Goal: Task Accomplishment & Management: Manage account settings

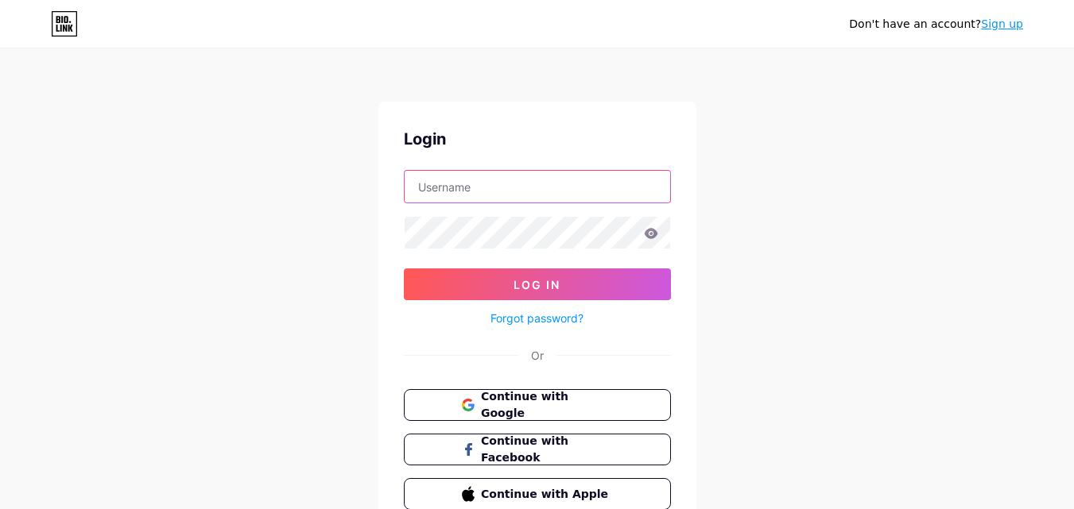
click at [530, 197] on input "text" at bounding box center [536, 187] width 265 height 32
drag, startPoint x: 555, startPoint y: 185, endPoint x: 476, endPoint y: 185, distance: 79.5
click at [476, 185] on input "activelifenc2@gmail.com" at bounding box center [536, 187] width 265 height 32
type input "activelifenc"
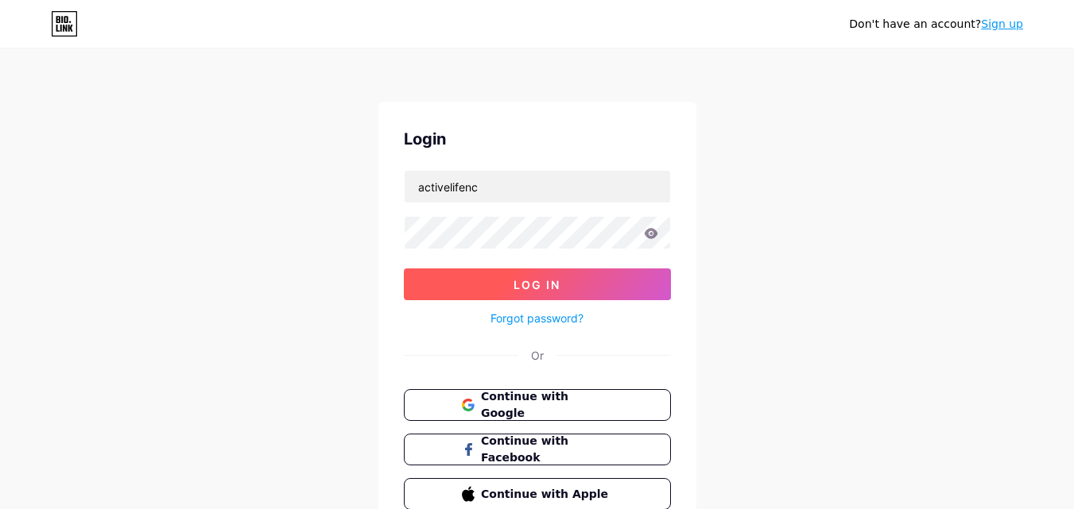
click at [532, 279] on span "Log In" at bounding box center [536, 285] width 47 height 14
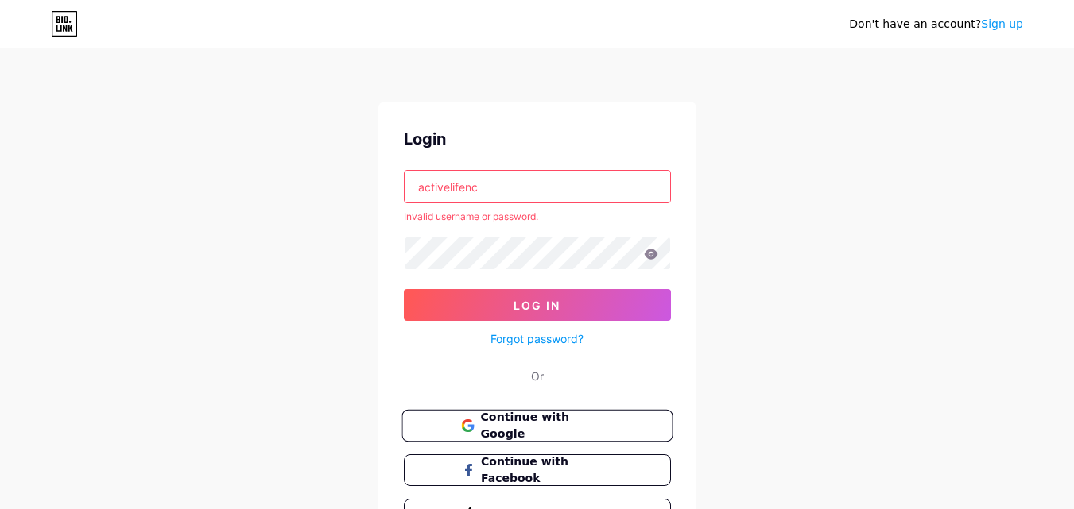
click at [544, 433] on span "Continue with Google" at bounding box center [546, 426] width 133 height 34
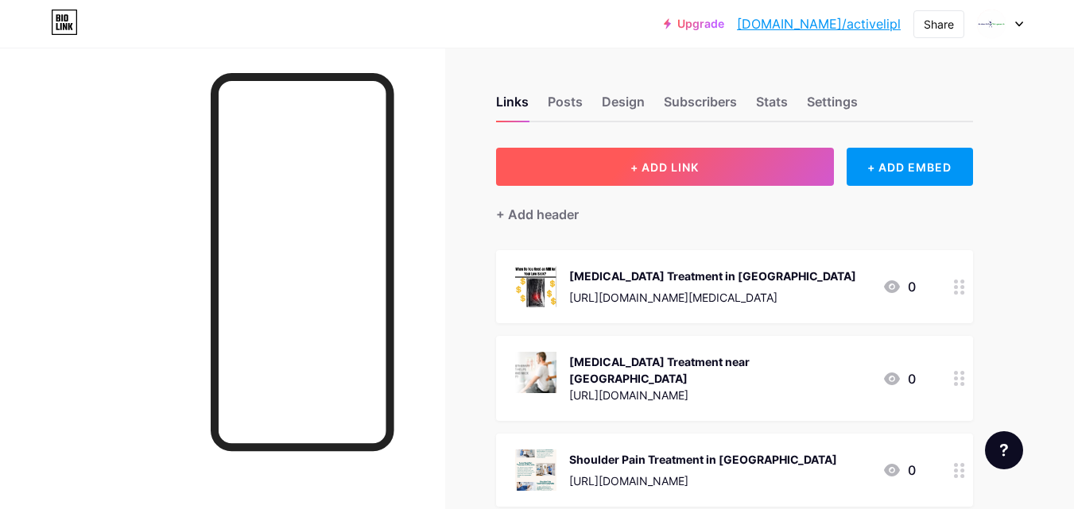
click at [681, 173] on span "+ ADD LINK" at bounding box center [664, 168] width 68 height 14
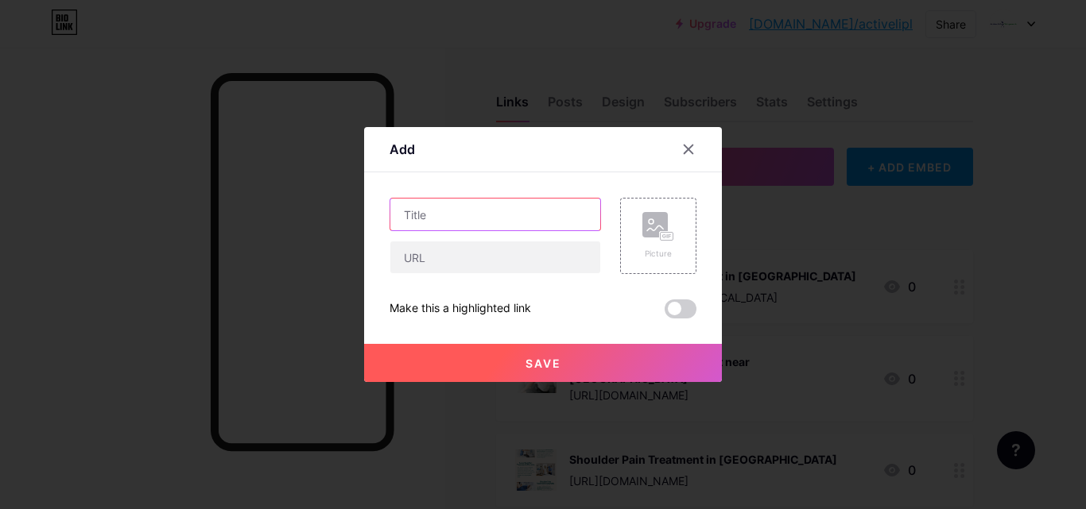
click at [436, 215] on input "text" at bounding box center [495, 215] width 210 height 32
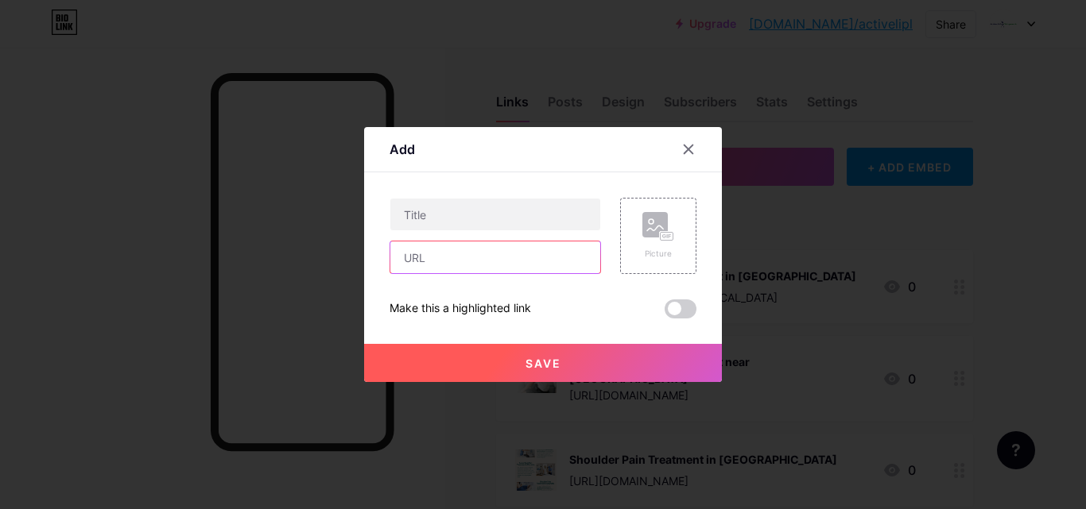
click at [493, 257] on input "text" at bounding box center [495, 258] width 210 height 32
paste input "[URL][DOMAIN_NAME]"
type input "[URL][DOMAIN_NAME]"
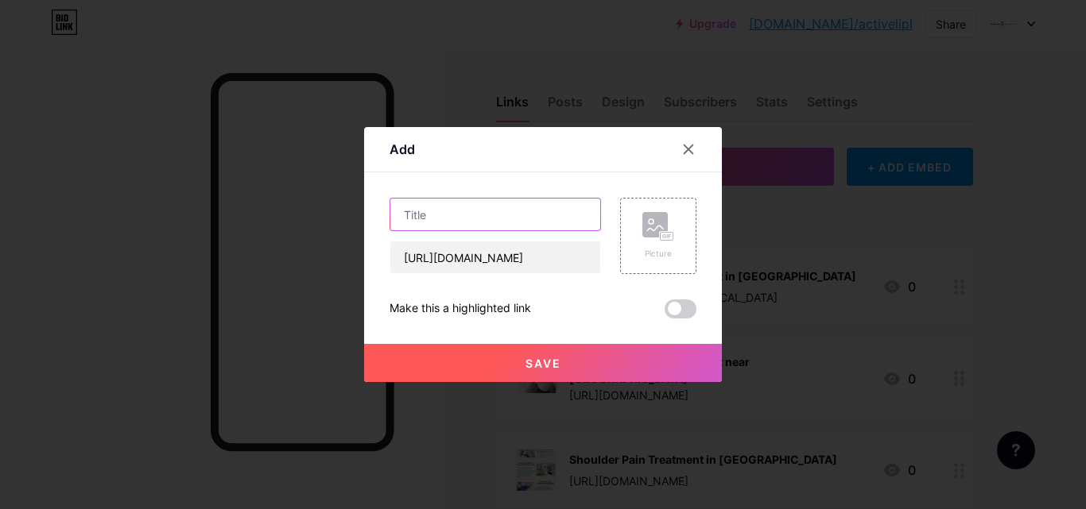
click at [455, 213] on input "text" at bounding box center [495, 215] width 210 height 32
paste input "Best Way To Relieve [MEDICAL_DATA] in [GEOGRAPHIC_DATA]"
type input "Best Way To Relieve [MEDICAL_DATA] in [GEOGRAPHIC_DATA]"
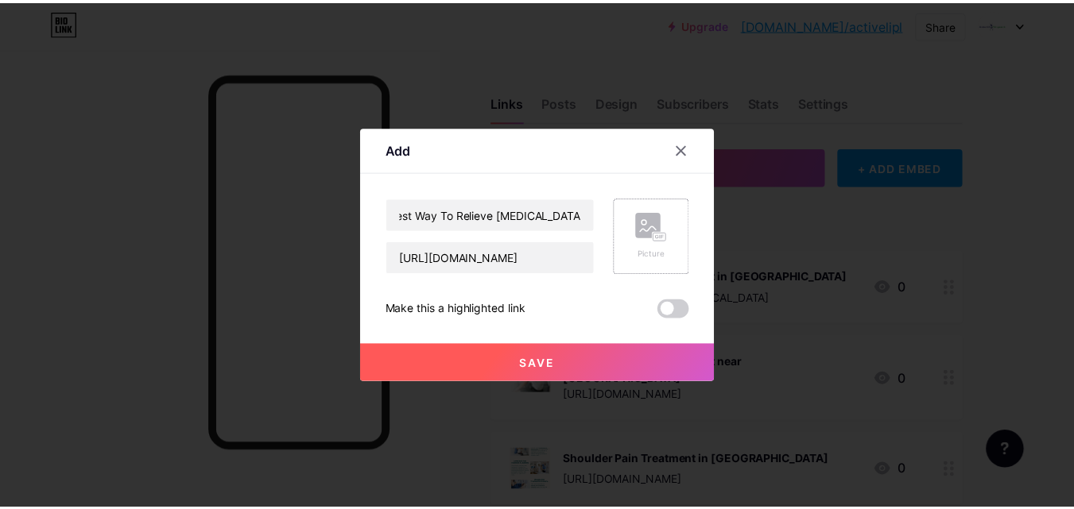
scroll to position [0, 0]
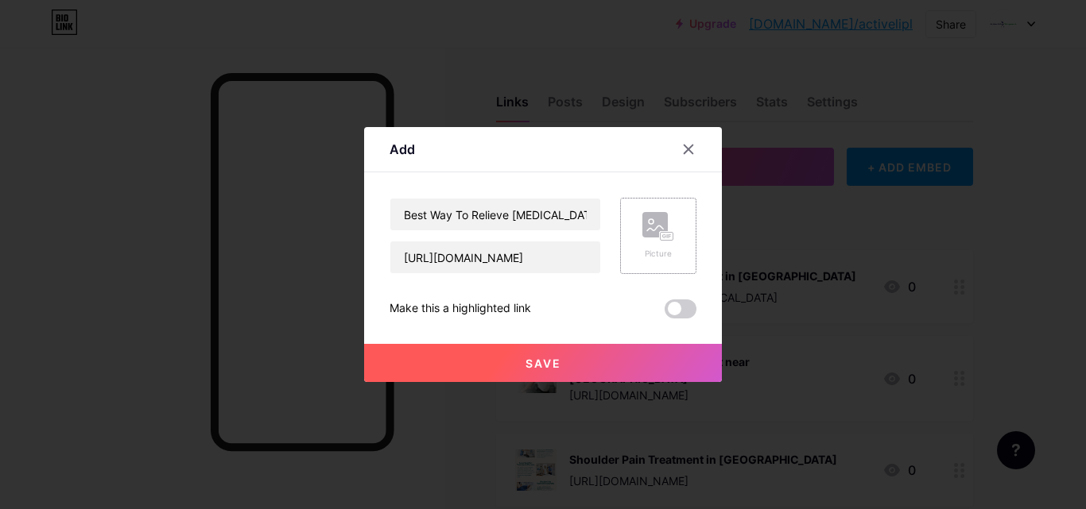
click at [663, 246] on div "Picture" at bounding box center [658, 236] width 32 height 48
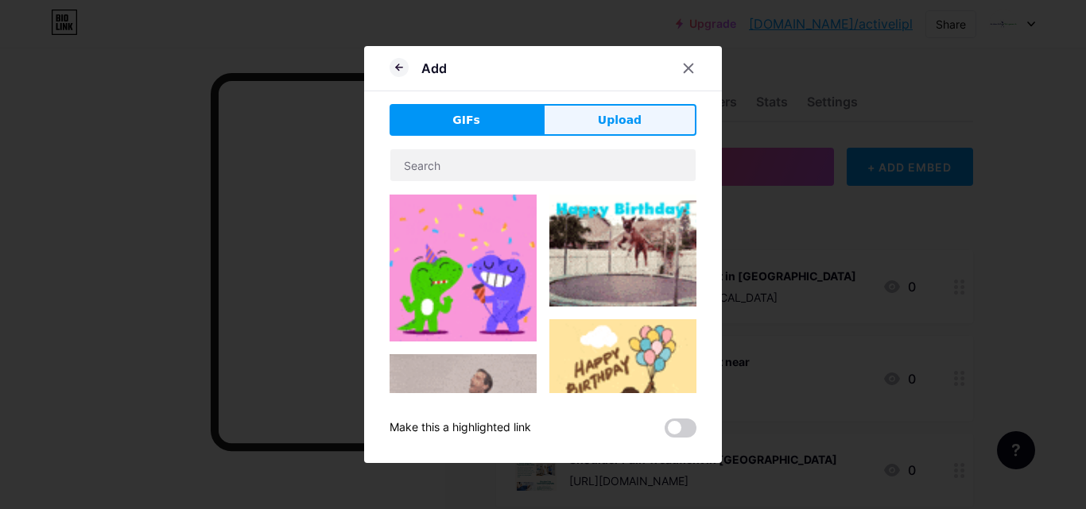
click at [614, 113] on span "Upload" at bounding box center [620, 120] width 44 height 17
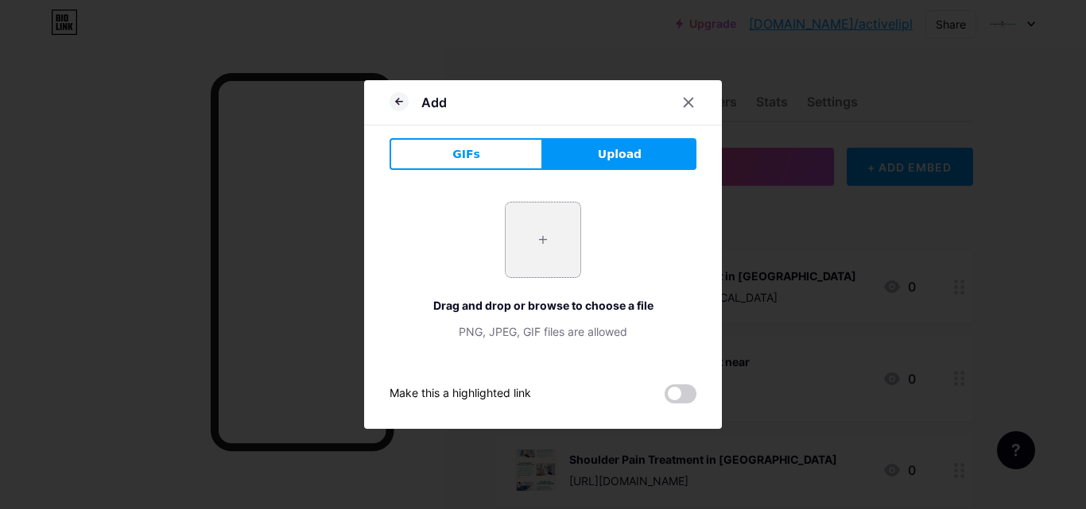
click at [548, 246] on input "file" at bounding box center [542, 240] width 75 height 75
type input "C:\fakepath\[MEDICAL_DATA]...jpg"
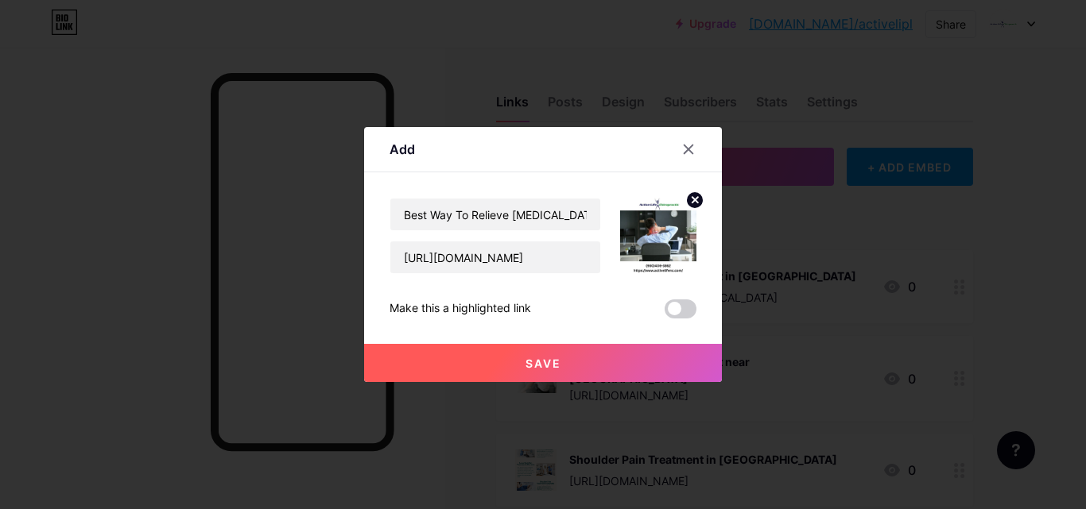
click at [562, 364] on button "Save" at bounding box center [543, 363] width 358 height 38
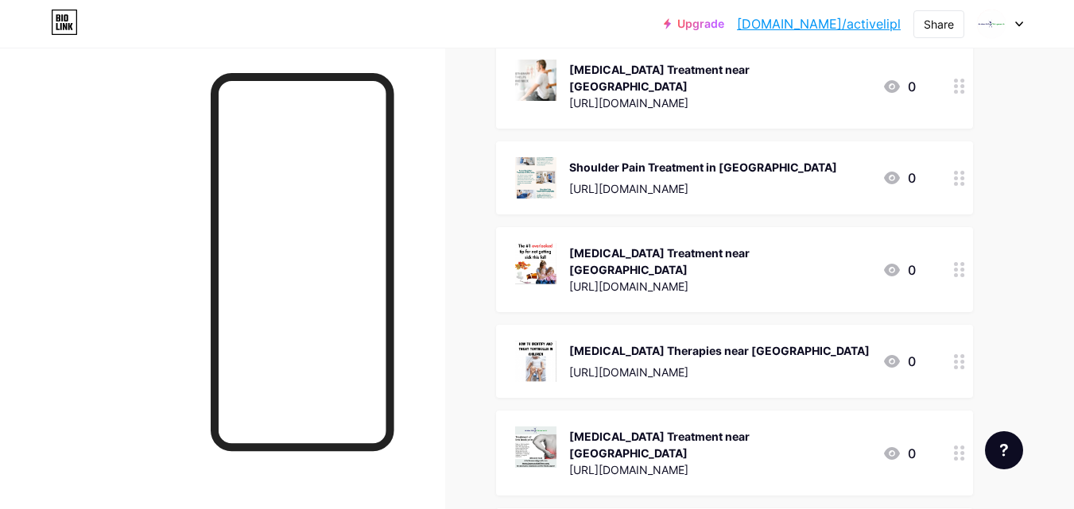
scroll to position [159, 0]
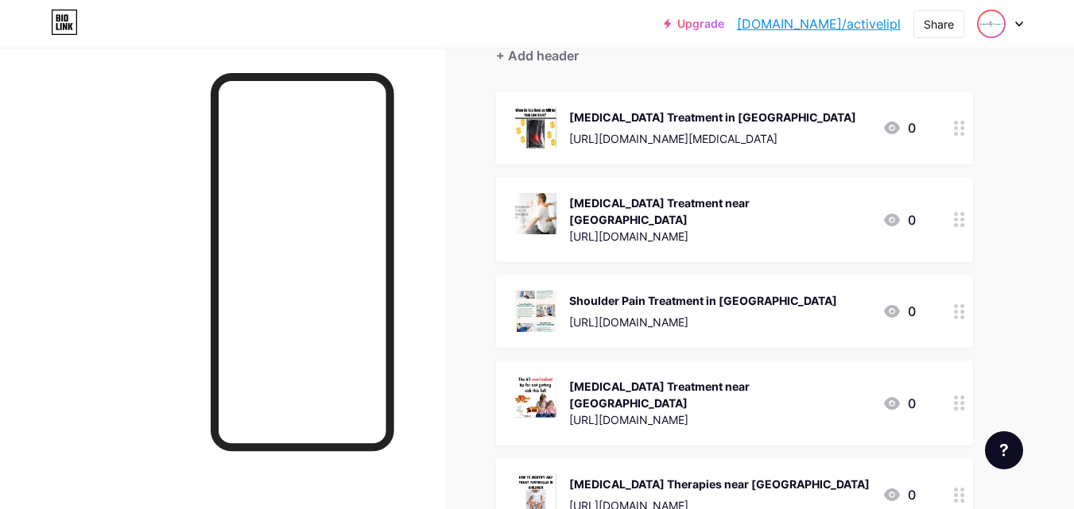
click at [1000, 24] on img at bounding box center [990, 23] width 25 height 25
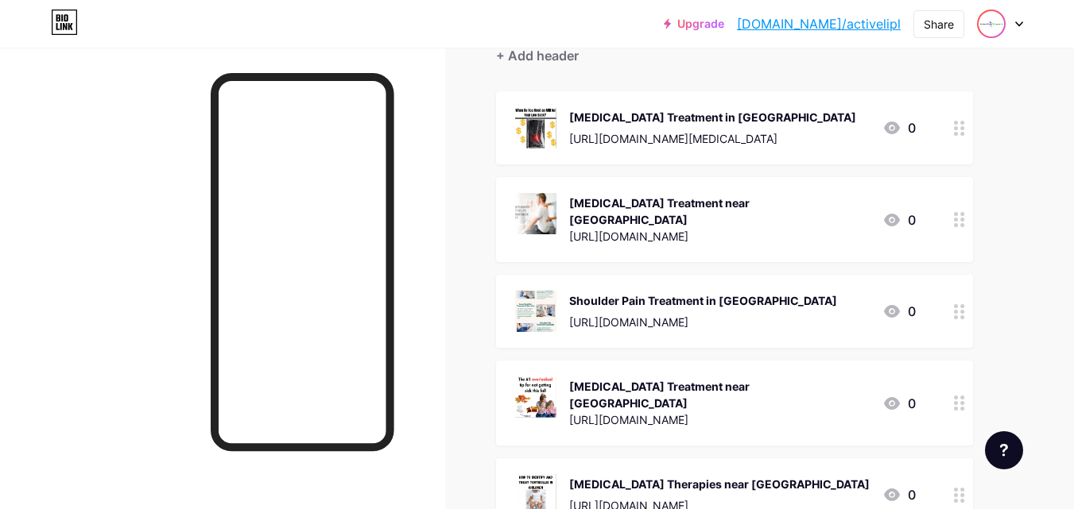
click at [1000, 27] on img at bounding box center [990, 23] width 25 height 25
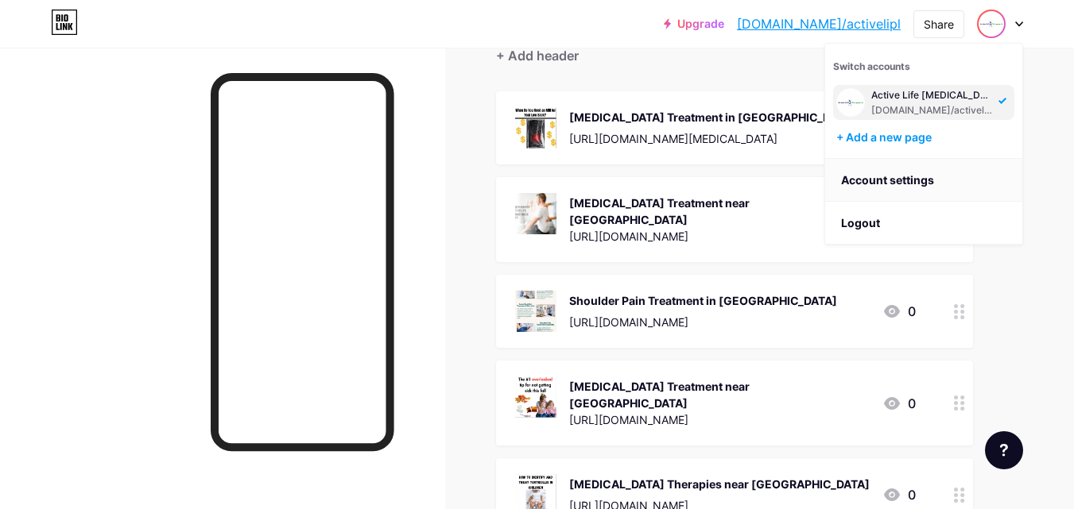
click at [935, 184] on link "Account settings" at bounding box center [923, 180] width 197 height 43
